Goal: Entertainment & Leisure: Browse casually

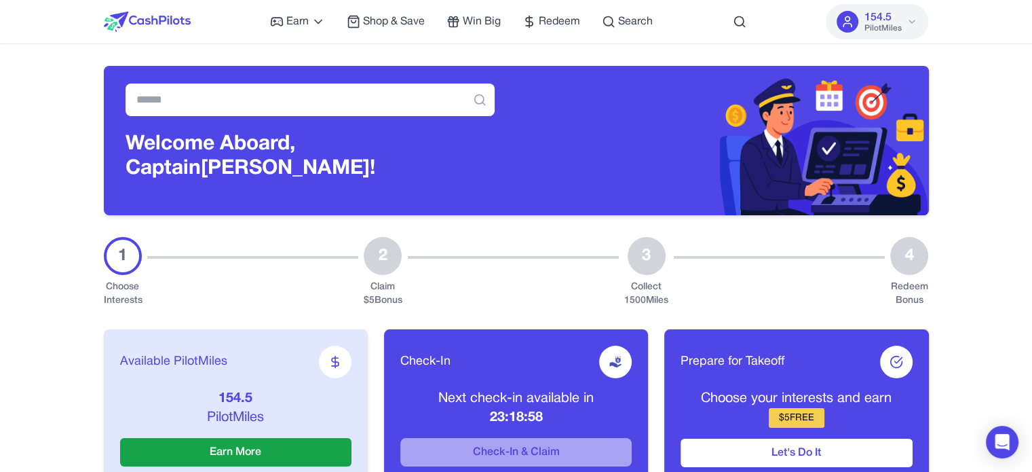
click at [392, 15] on span "Shop & Save" at bounding box center [394, 22] width 62 height 16
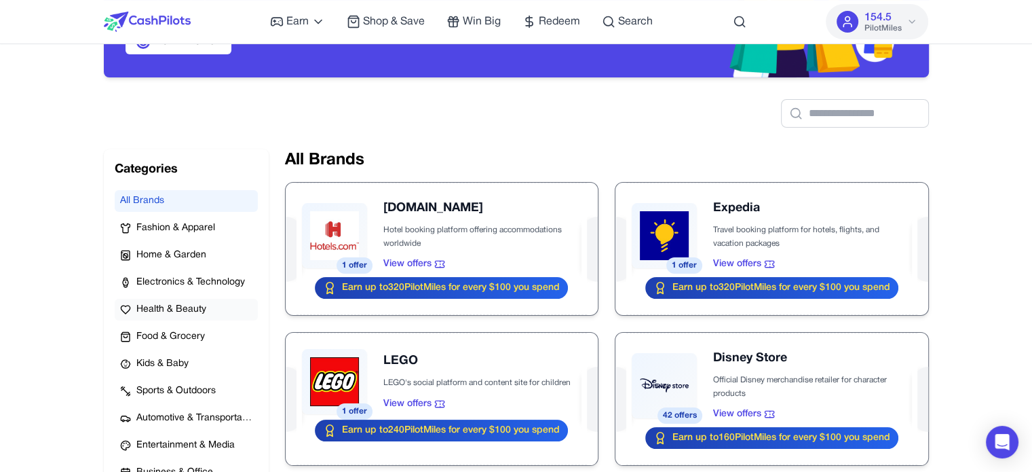
scroll to position [204, 0]
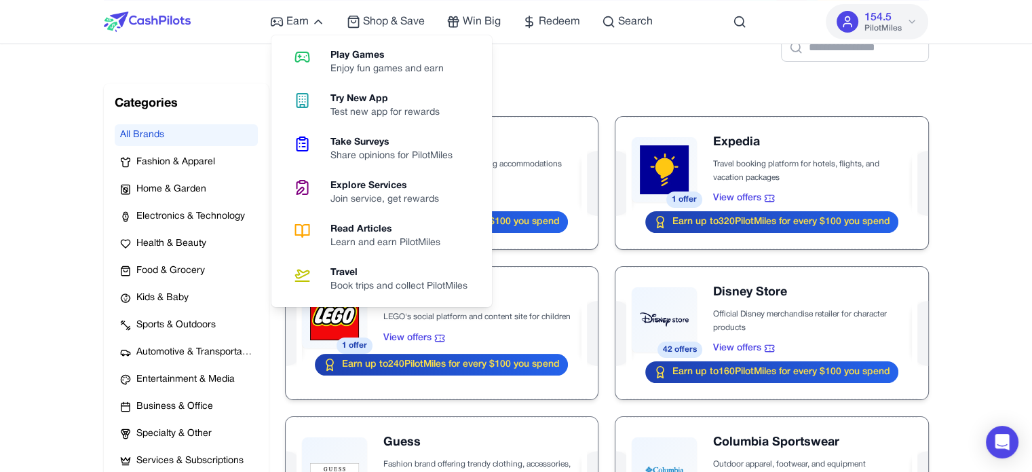
click at [323, 59] on link "Play Games Enjoy fun games and earn" at bounding box center [382, 62] width 210 height 43
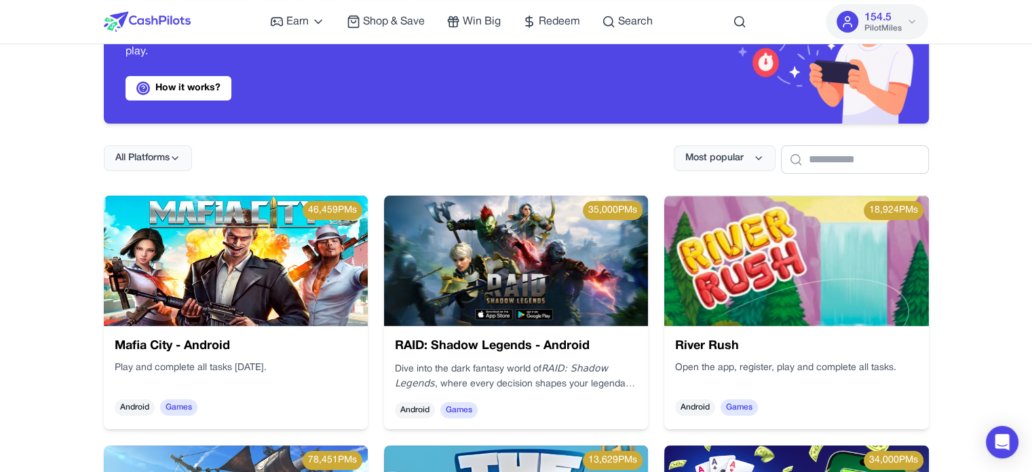
scroll to position [136, 0]
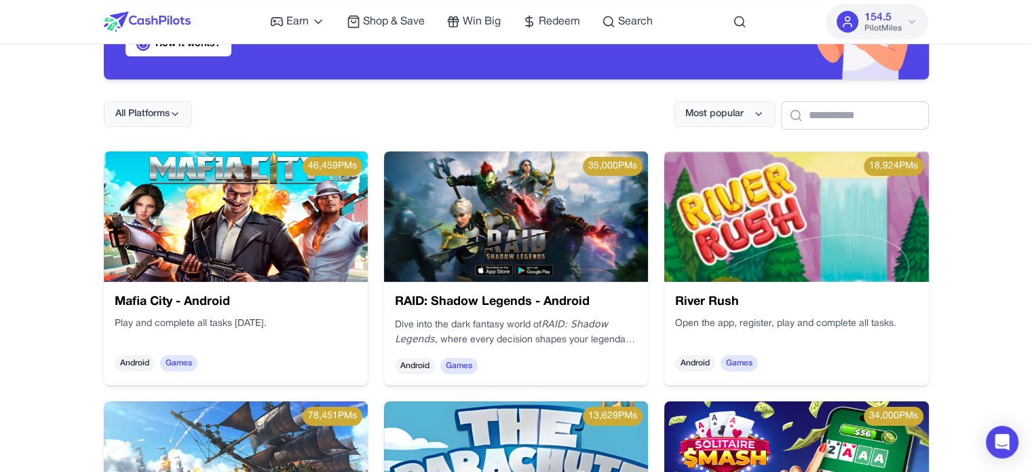
click at [244, 237] on img at bounding box center [236, 216] width 264 height 130
